Goal: Navigation & Orientation: Find specific page/section

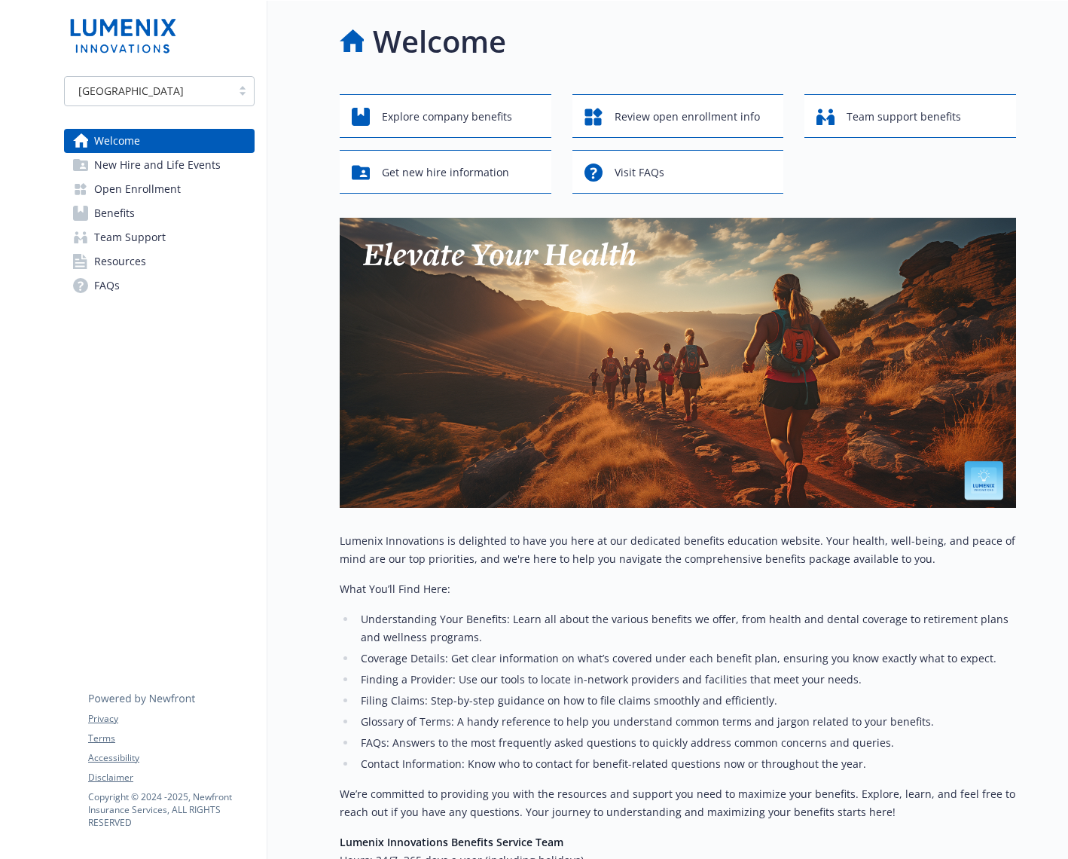
drag, startPoint x: 2, startPoint y: 285, endPoint x: -94, endPoint y: 290, distance: 96.6
click at [0, 290] on html "Skip to main content [GEOGRAPHIC_DATA] Welcome New Hire and Life Events Open En…" at bounding box center [534, 429] width 1068 height 859
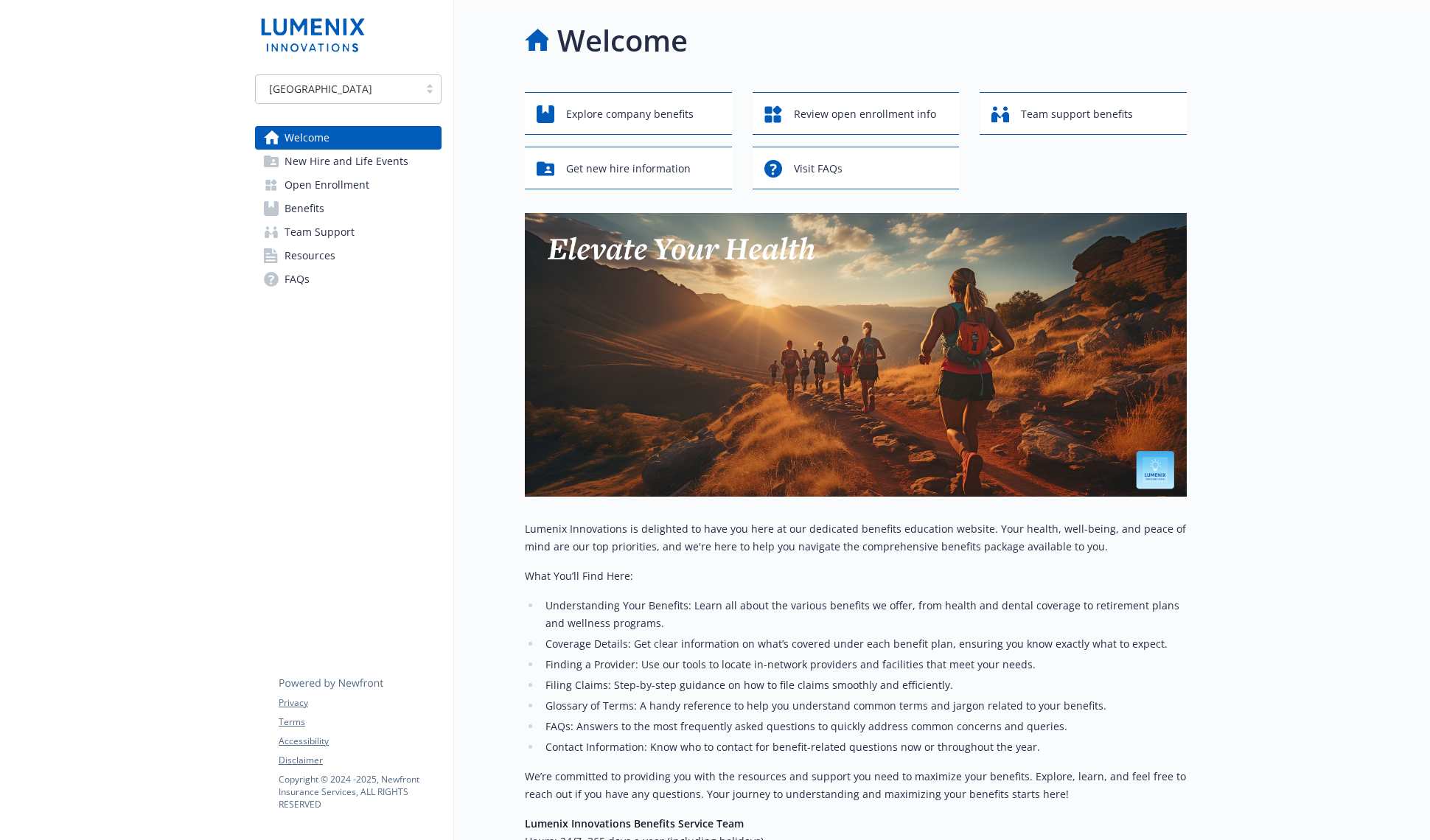
click at [315, 156] on span "New Hire and Life Events" at bounding box center [346, 161] width 124 height 23
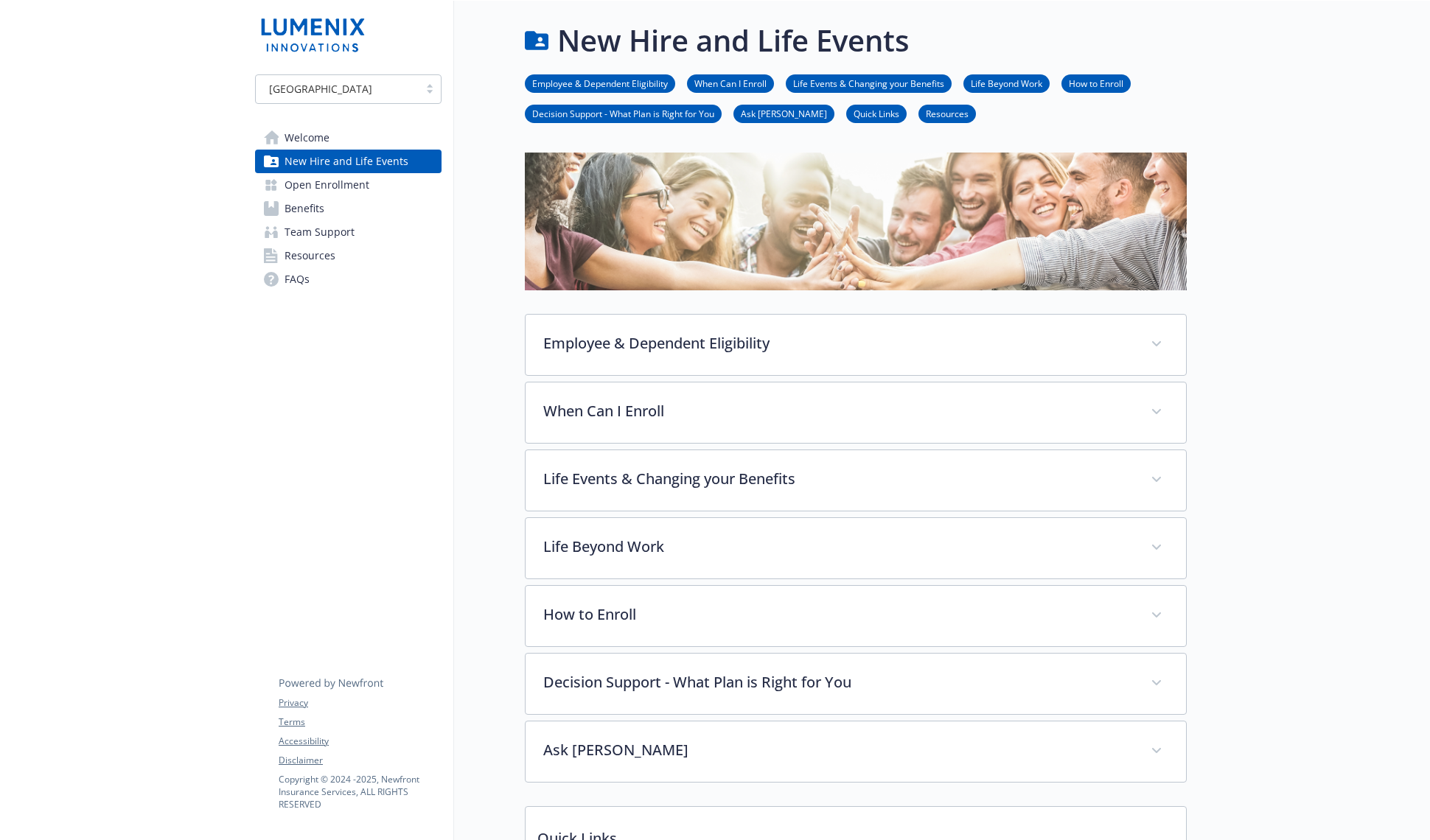
click at [316, 191] on span "Open Enrollment" at bounding box center [327, 185] width 85 height 23
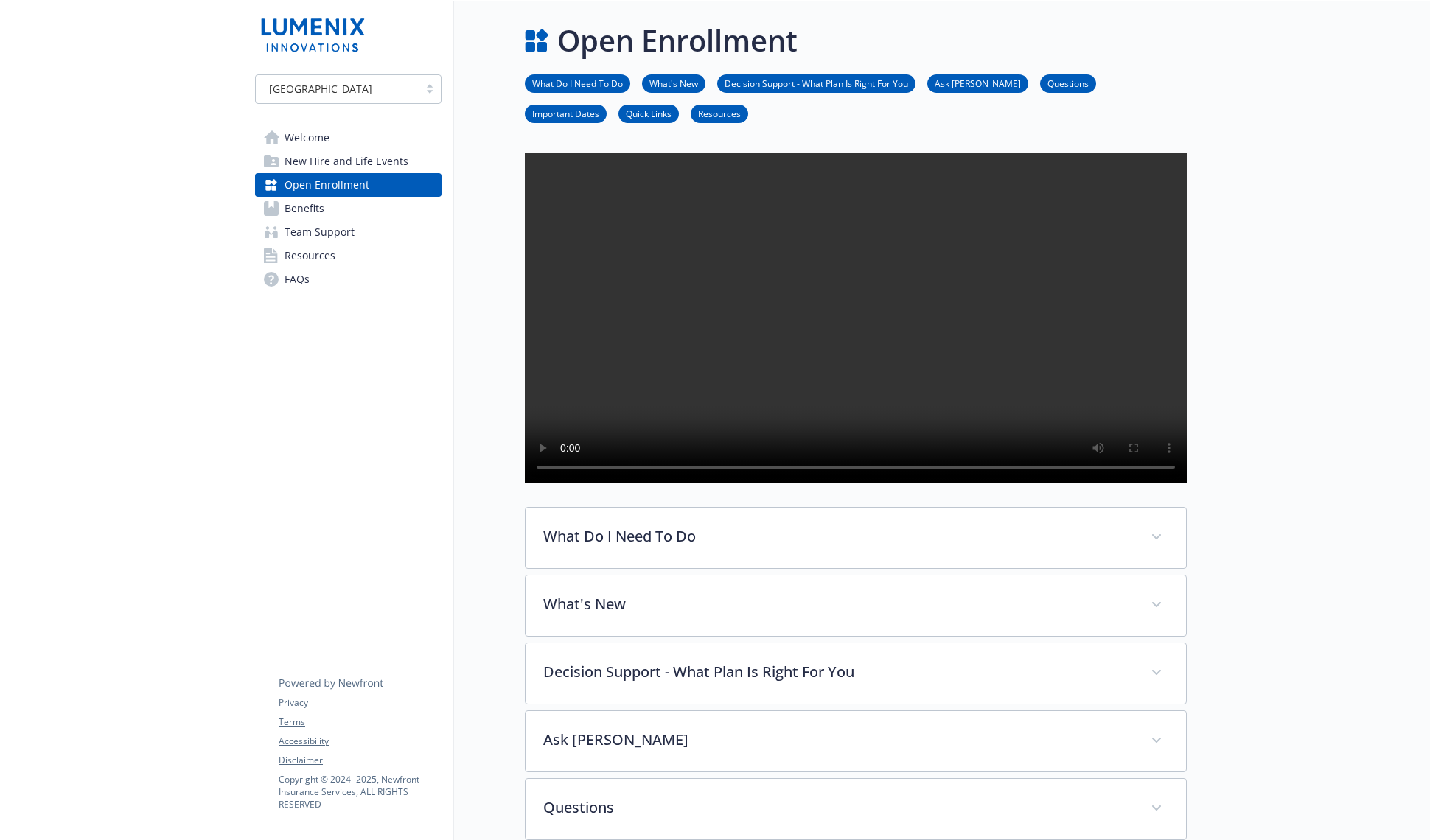
click at [317, 207] on span "Benefits" at bounding box center [304, 208] width 40 height 23
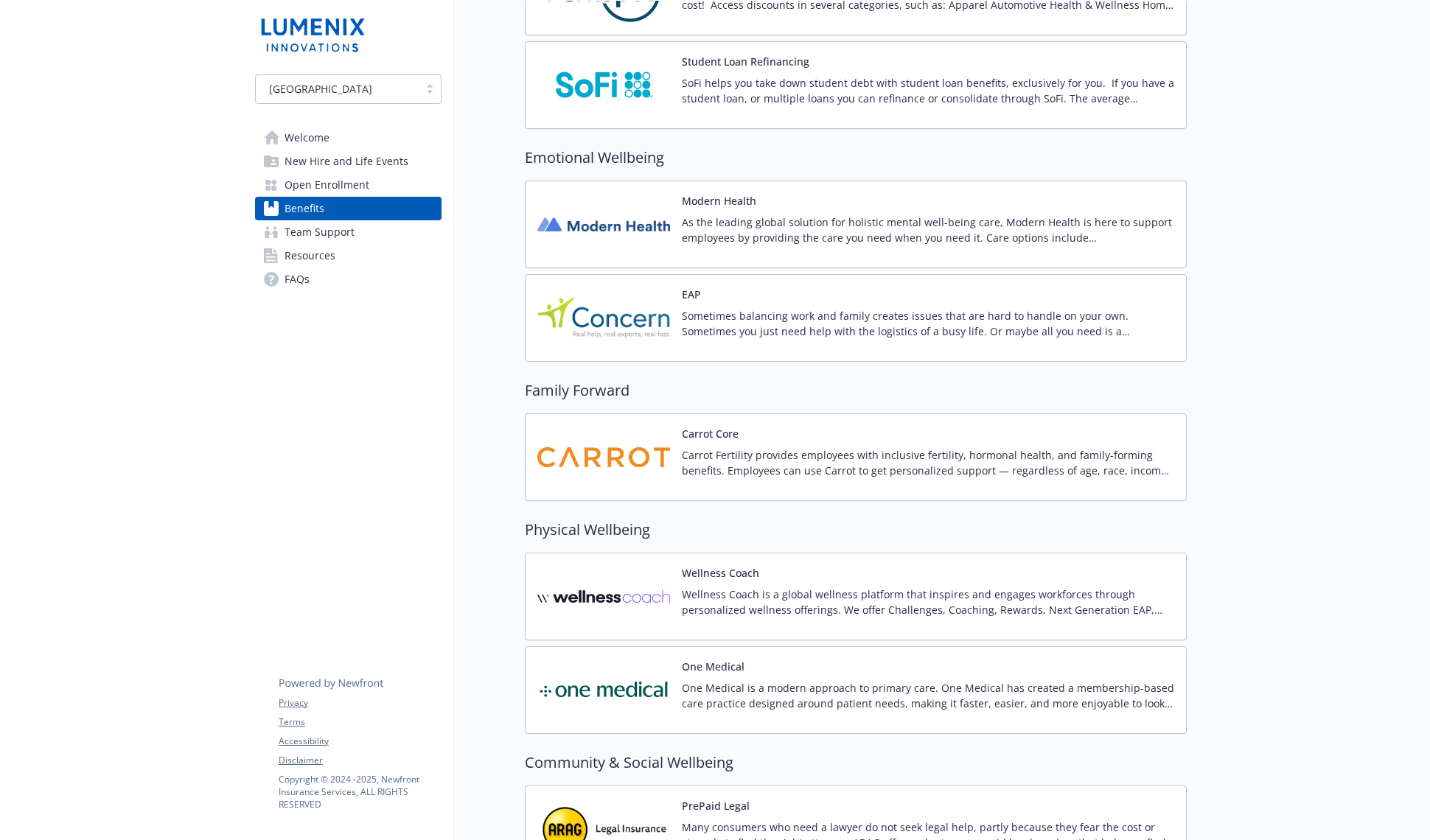
scroll to position [3111, 0]
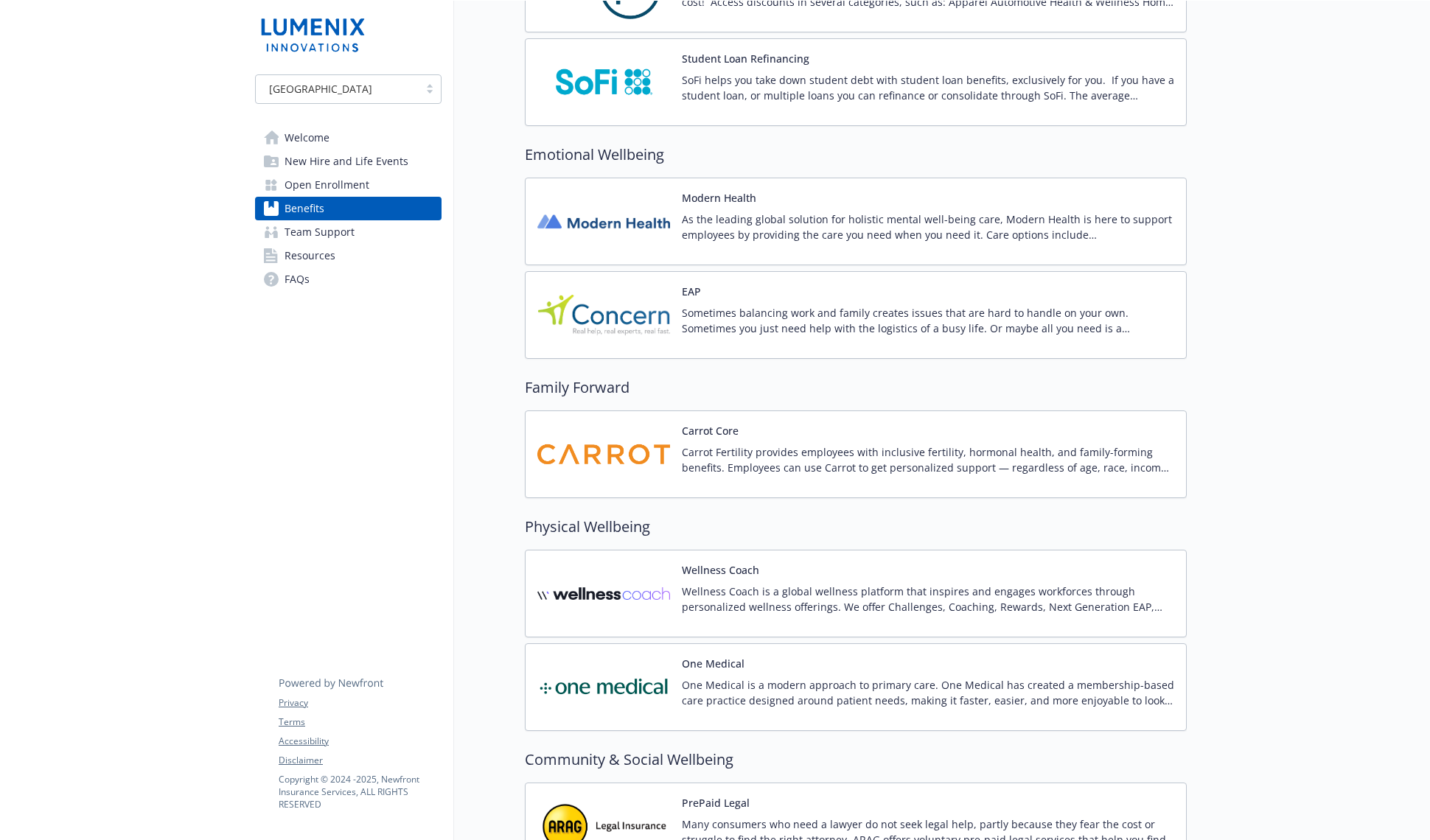
click at [614, 248] on img at bounding box center [603, 221] width 133 height 63
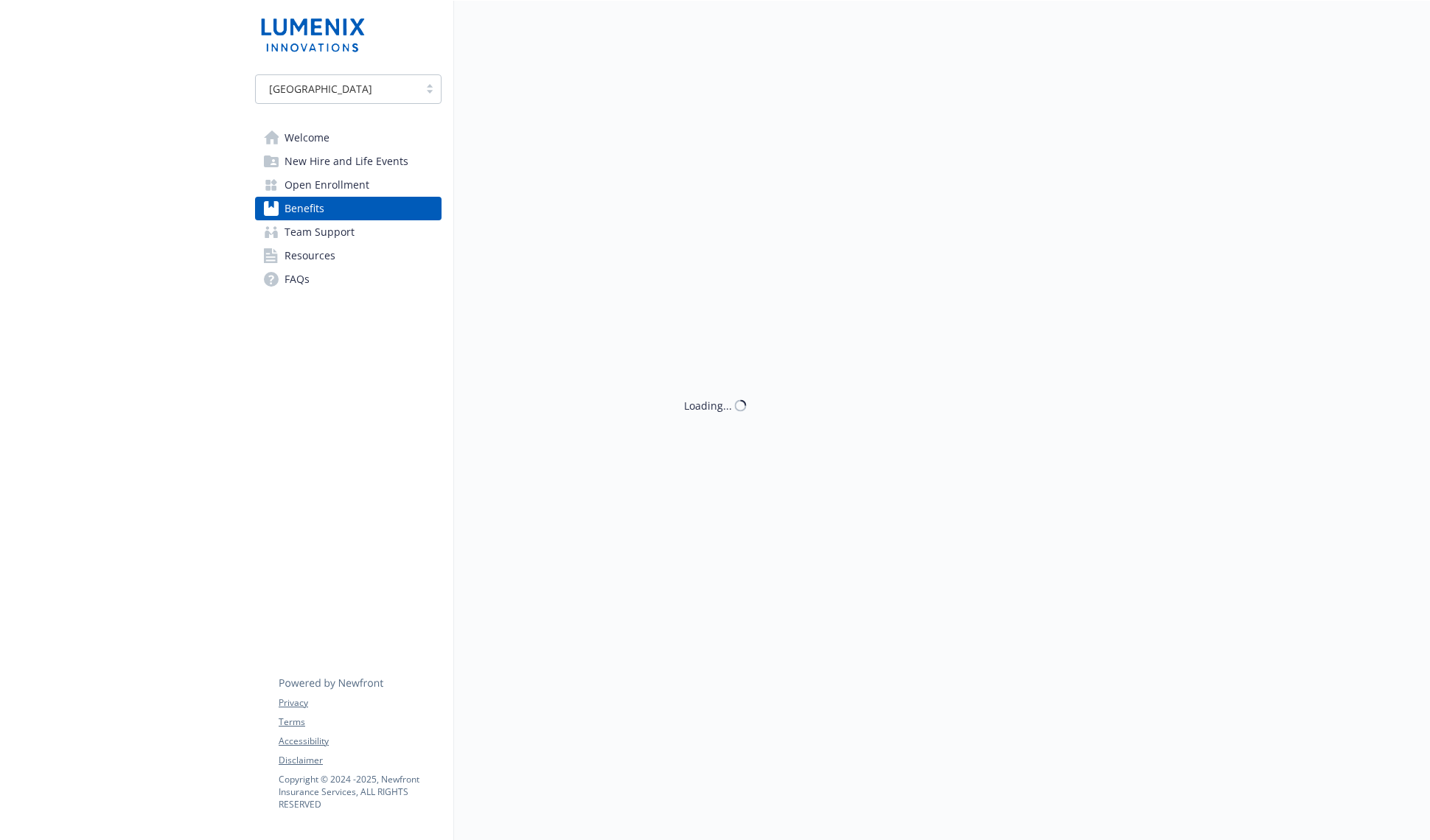
scroll to position [3111, 0]
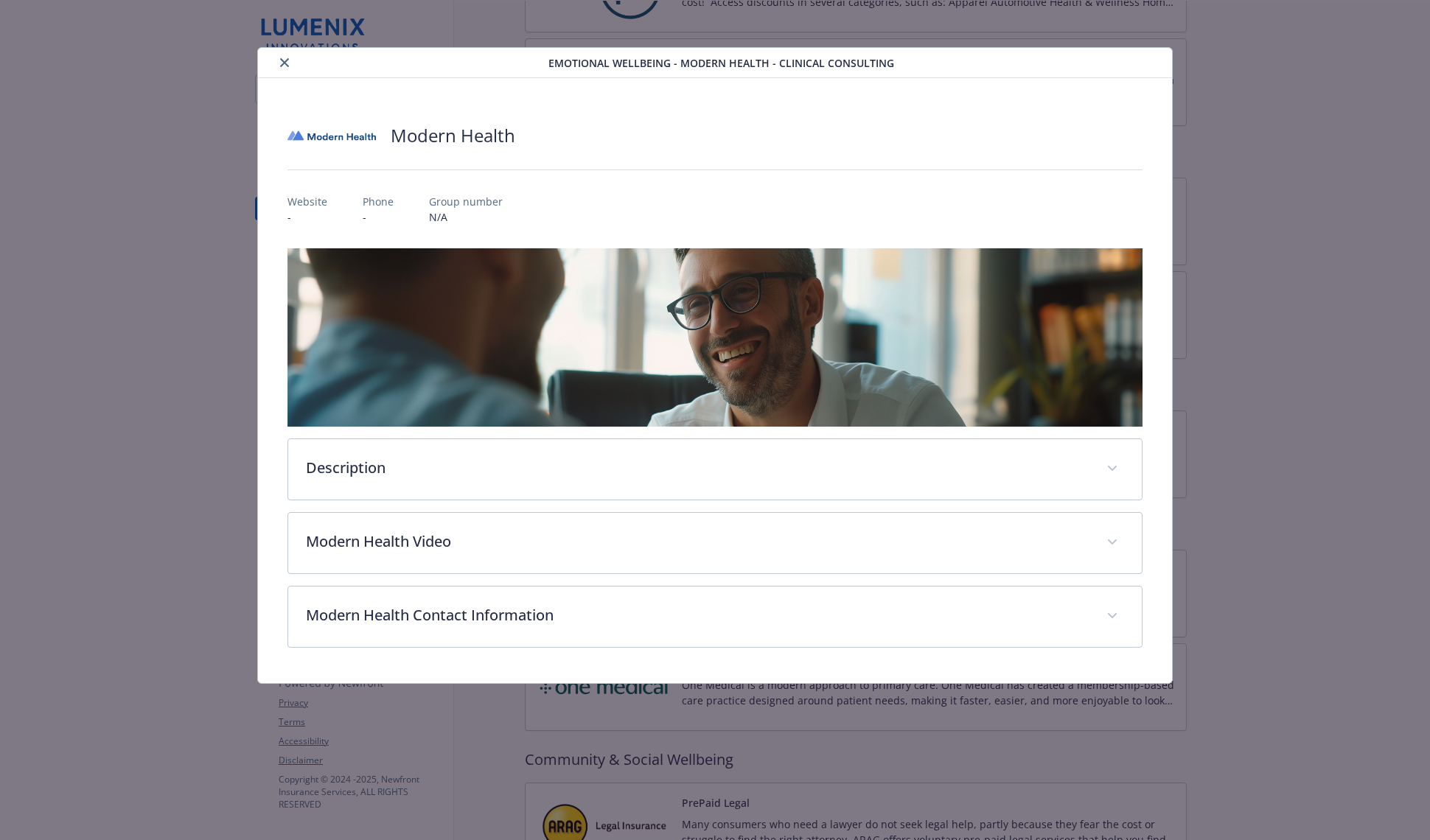
click at [276, 64] on button "close" at bounding box center [285, 63] width 18 height 18
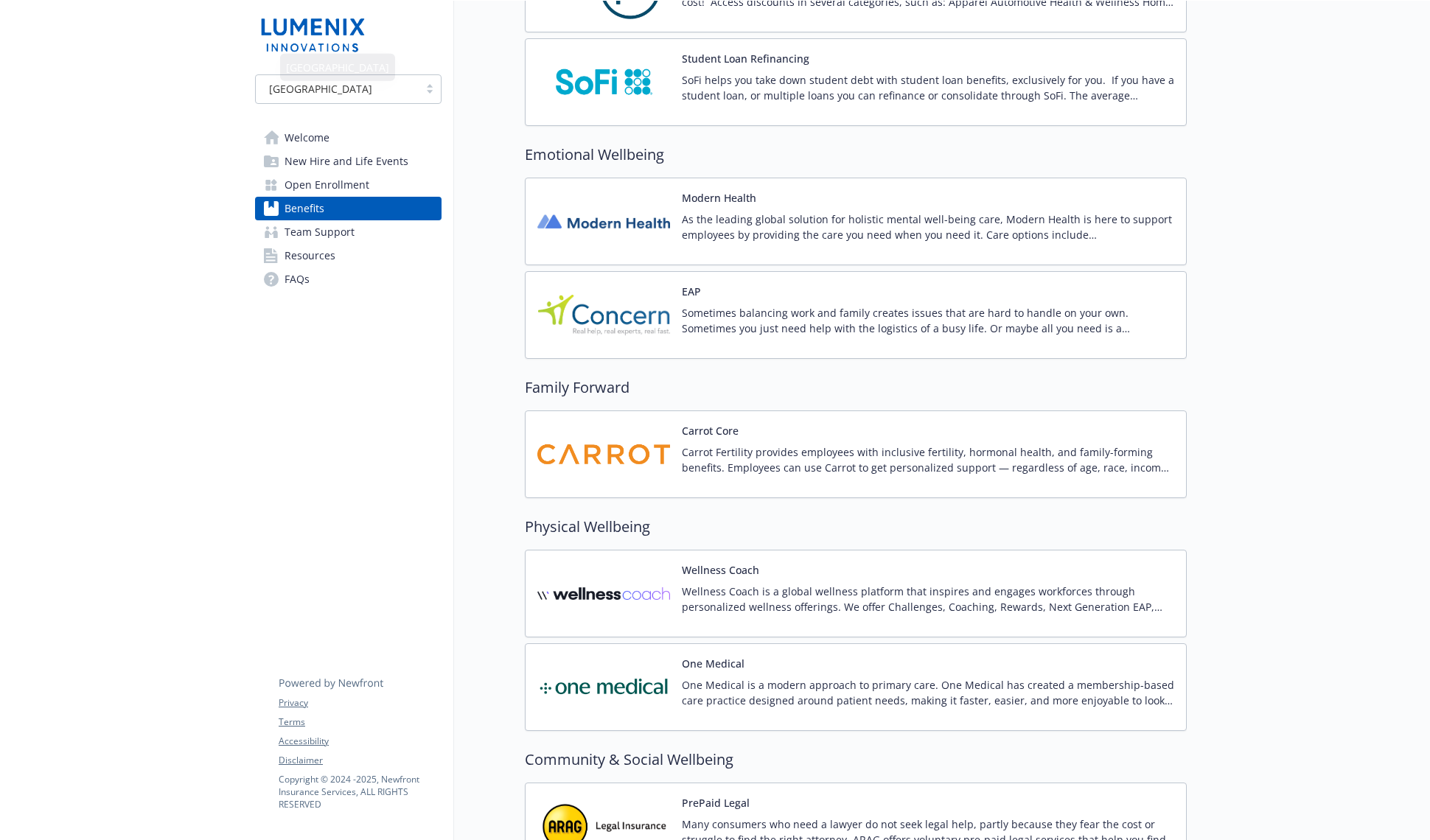
click at [360, 230] on link "Team Support" at bounding box center [348, 232] width 187 height 23
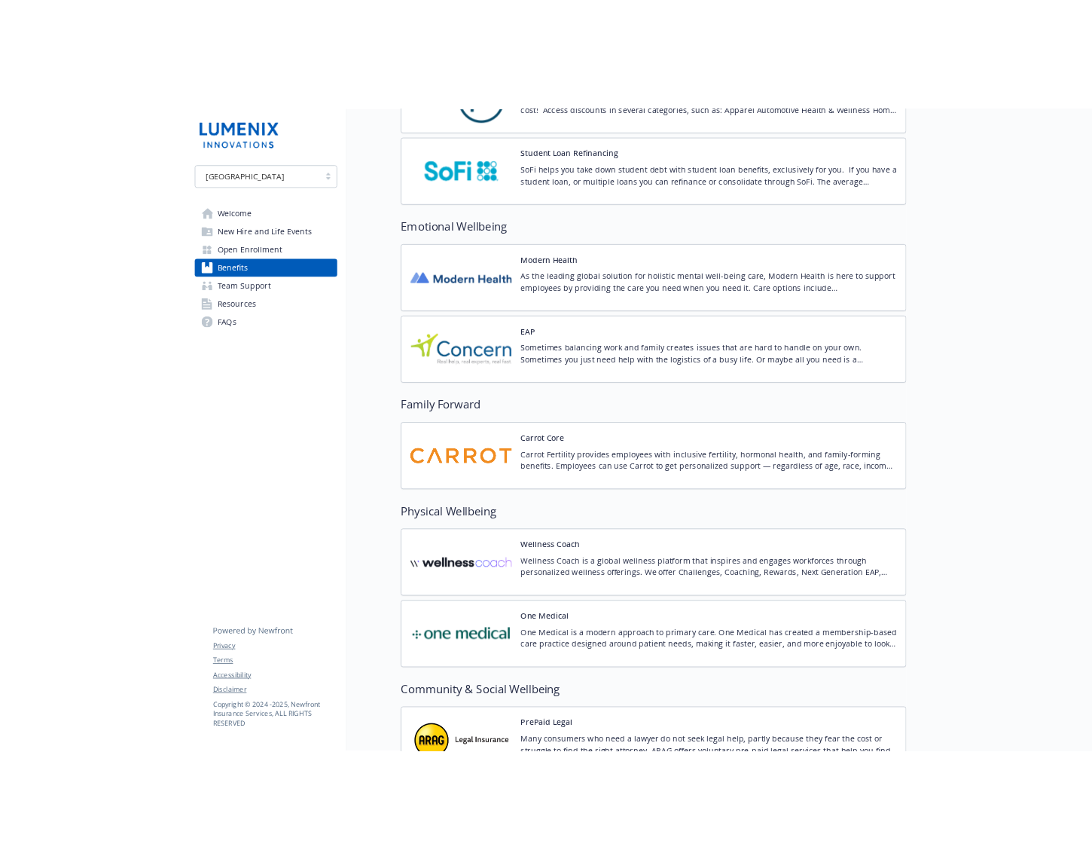
scroll to position [12, 0]
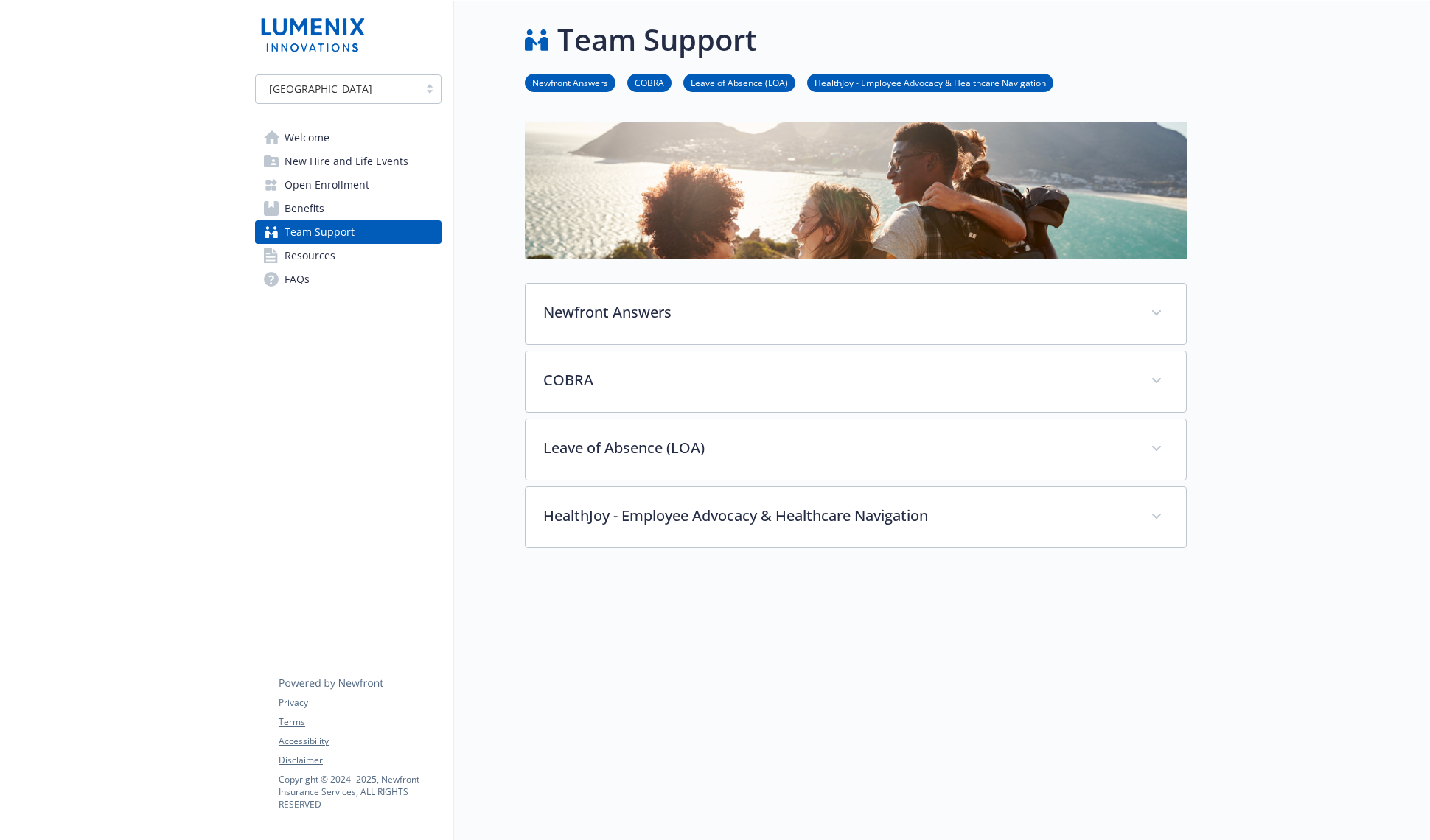
click at [325, 252] on span "Resources" at bounding box center [310, 255] width 51 height 23
